Goal: Information Seeking & Learning: Learn about a topic

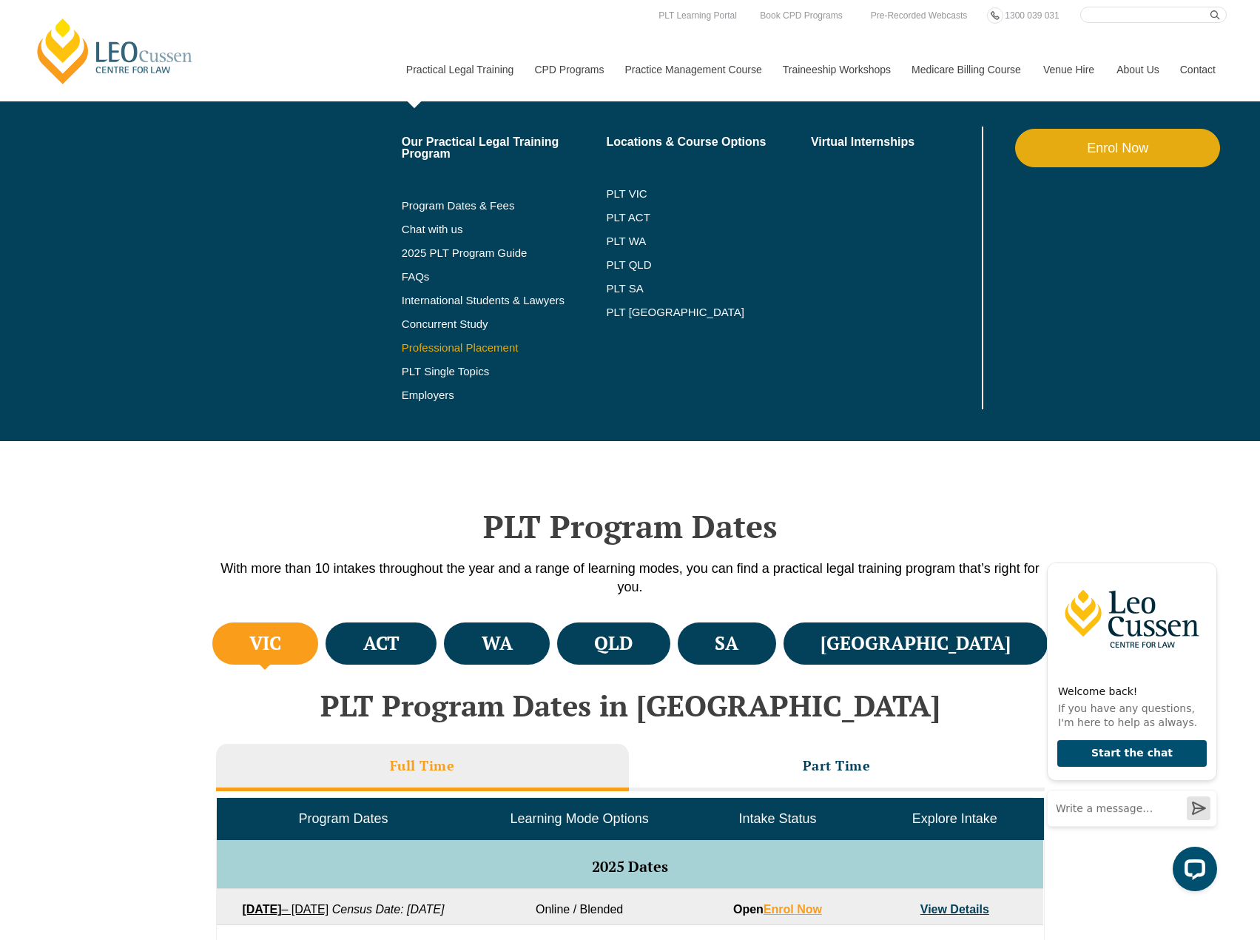
click at [478, 351] on link "Professional Placement" at bounding box center [504, 348] width 205 height 12
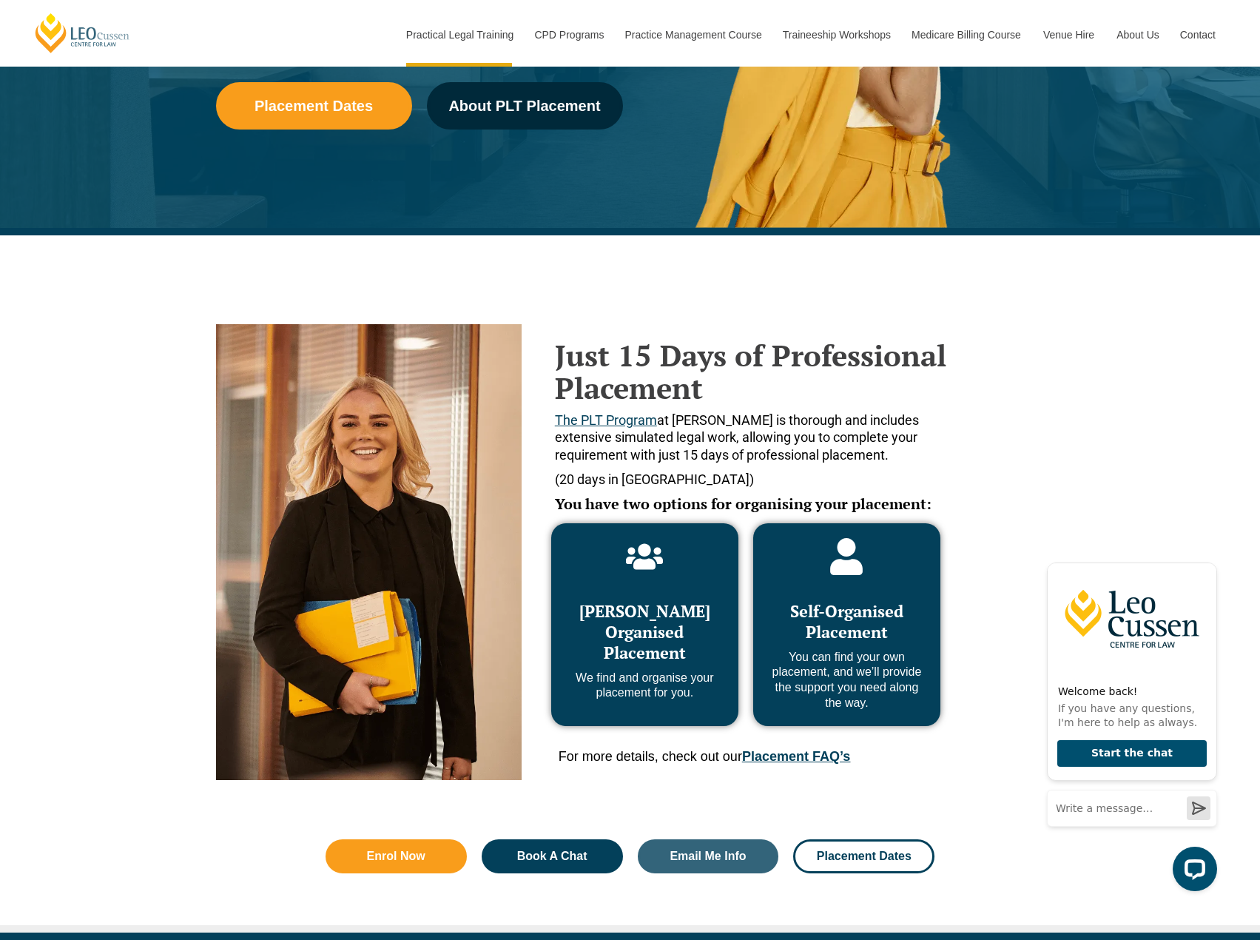
click at [680, 671] on p "We find and organise your placement for you." at bounding box center [645, 685] width 158 height 31
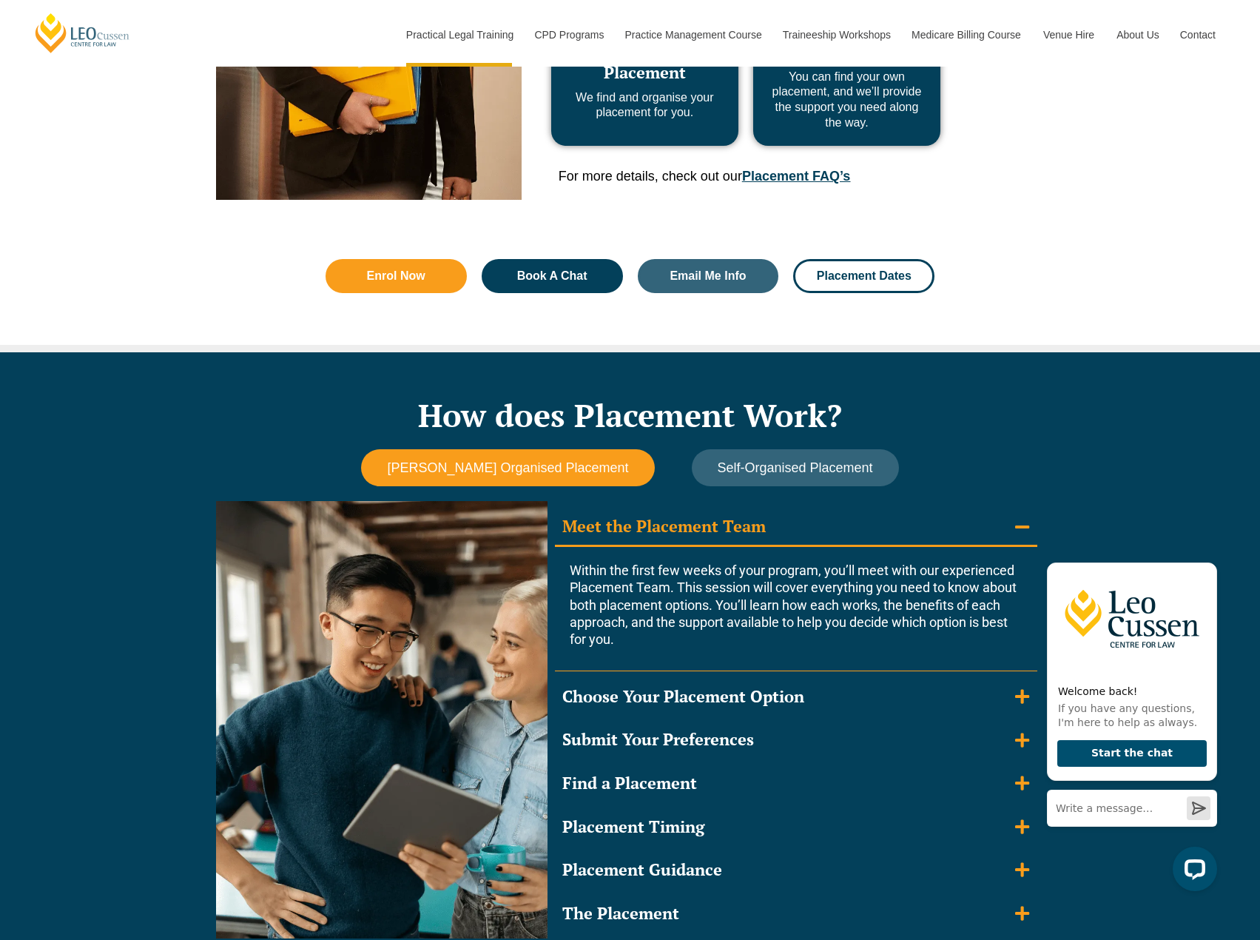
scroll to position [962, 0]
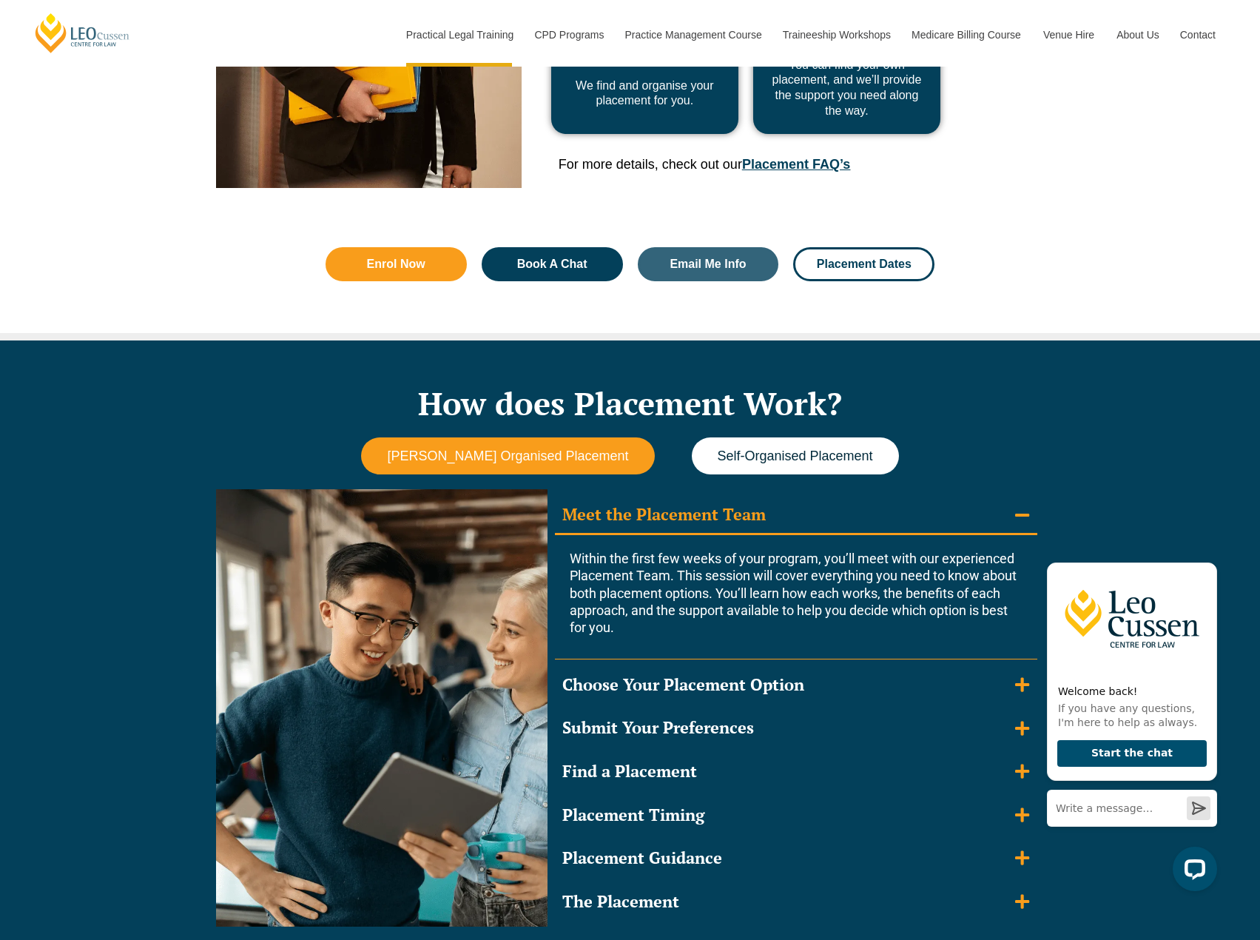
click at [749, 468] on button "Self-Organised Placement" at bounding box center [795, 456] width 207 height 38
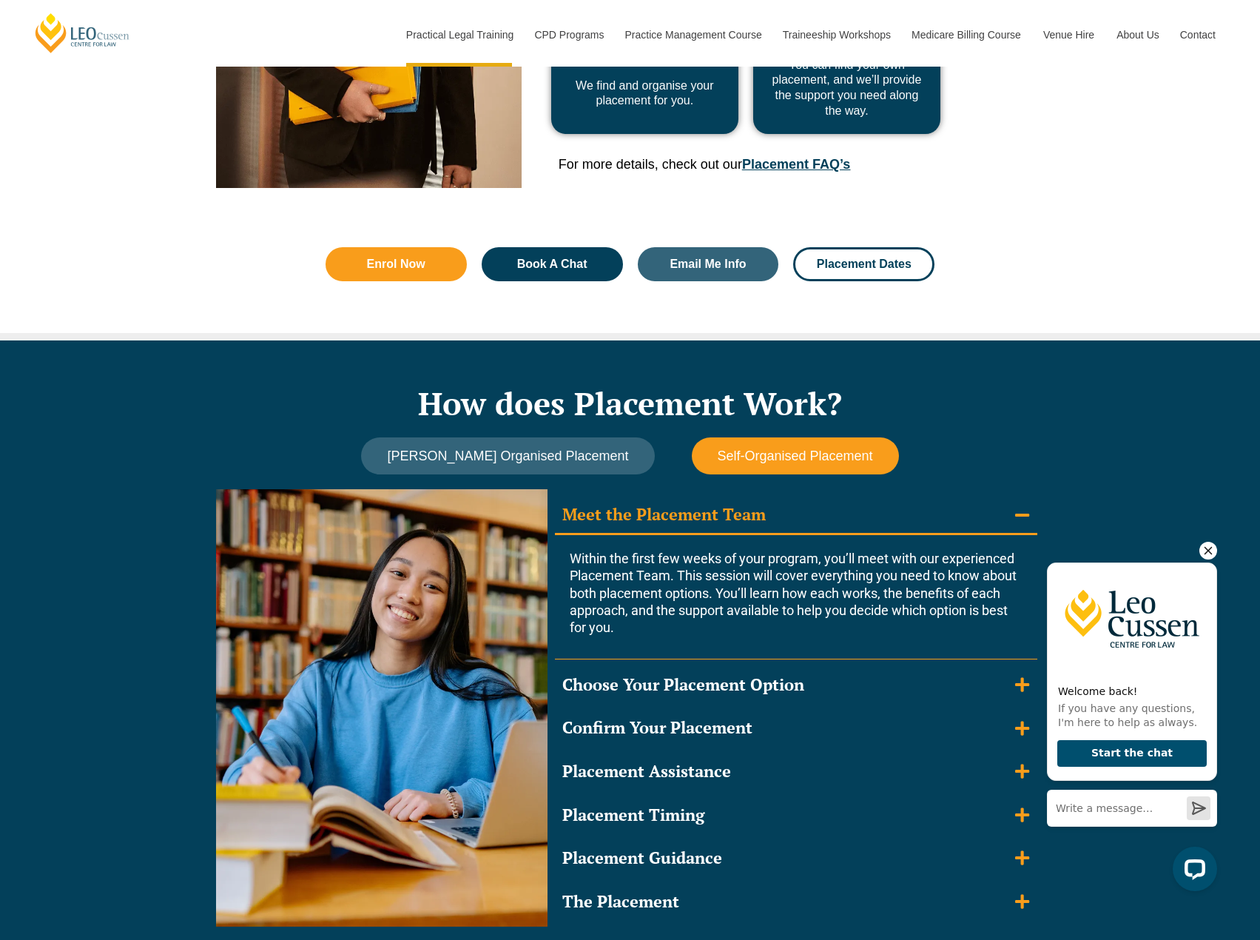
click at [1207, 558] on icon "Hide greeting" at bounding box center [1208, 551] width 18 height 18
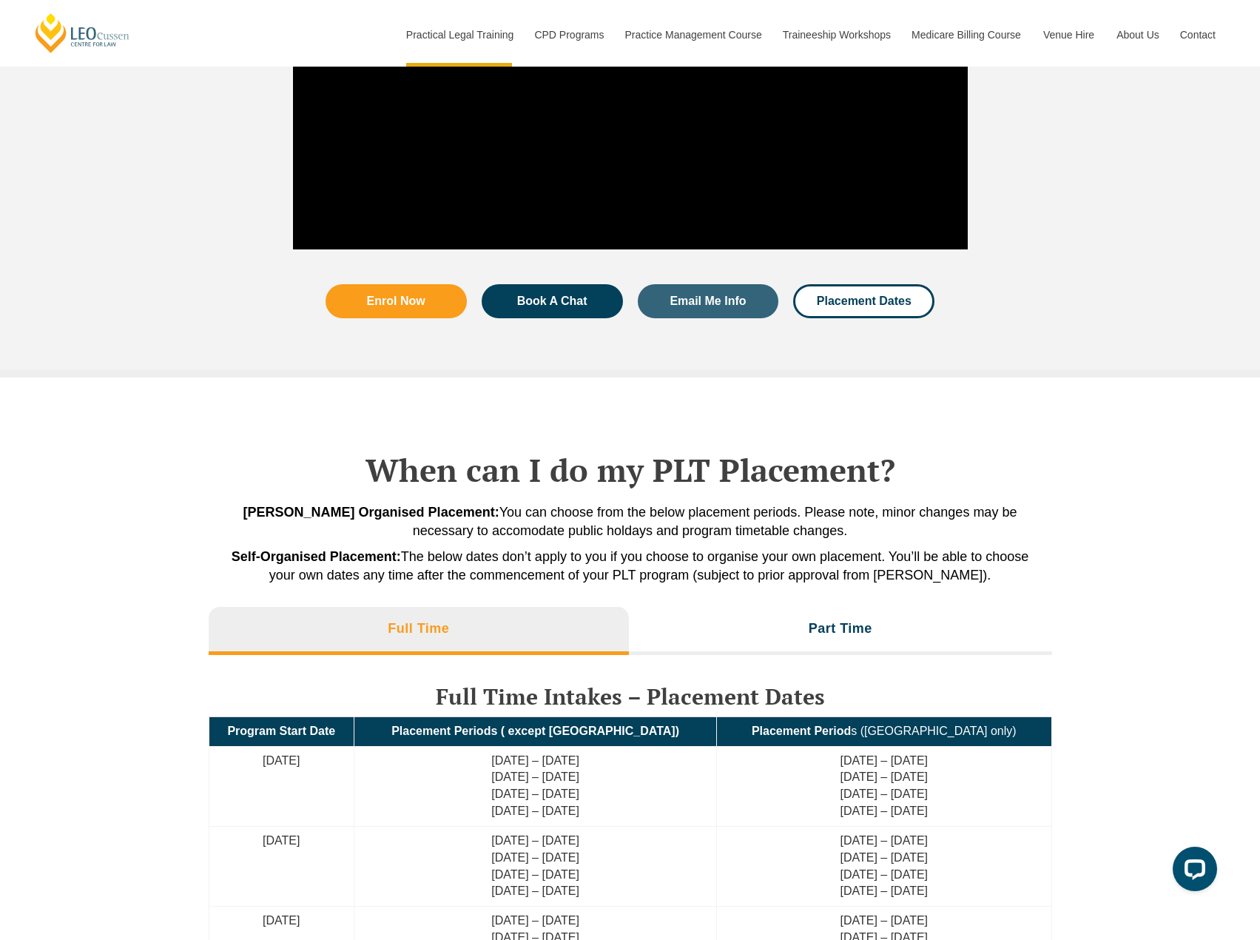
scroll to position [2516, 0]
